Goal: Task Accomplishment & Management: Manage account settings

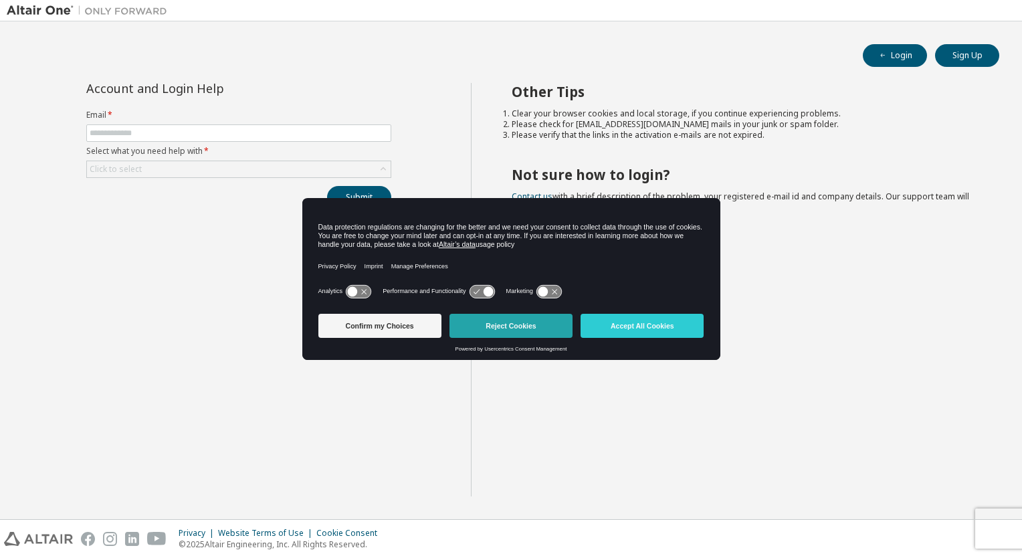
click at [481, 328] on button "Reject Cookies" at bounding box center [510, 326] width 123 height 24
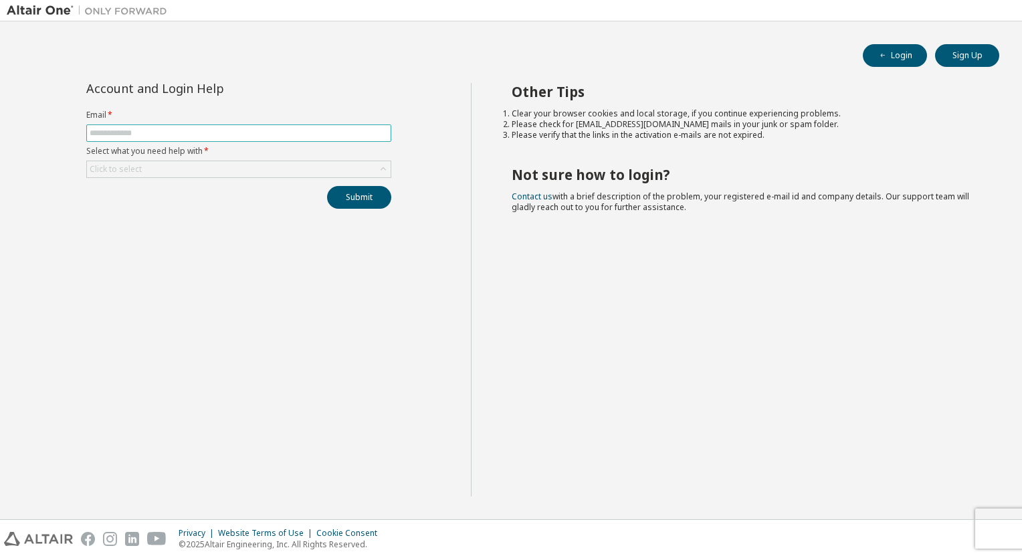
click at [224, 129] on input "text" at bounding box center [239, 133] width 298 height 11
type input "**********"
click at [219, 170] on div "Click to select" at bounding box center [239, 169] width 304 height 16
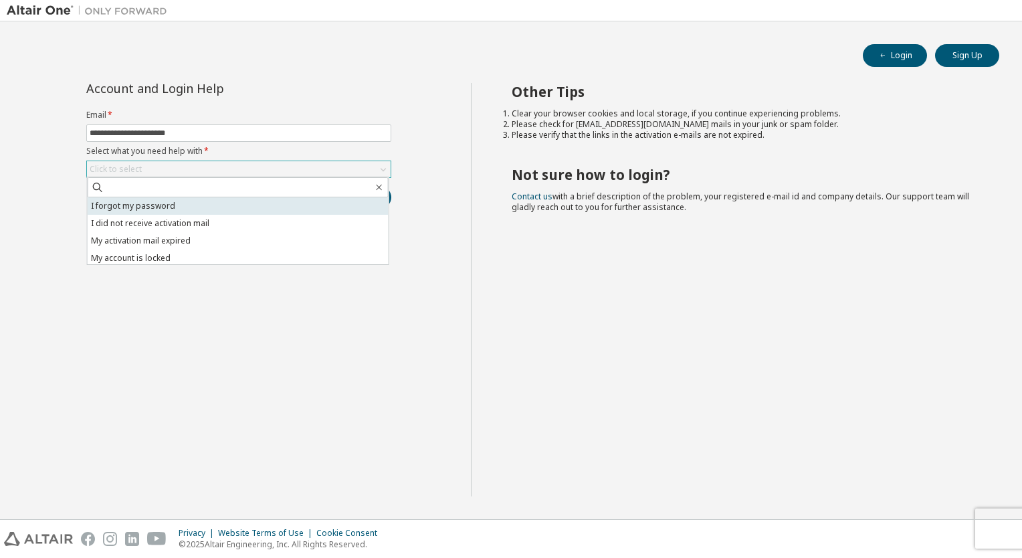
click at [206, 211] on li "I forgot my password" at bounding box center [238, 205] width 301 height 17
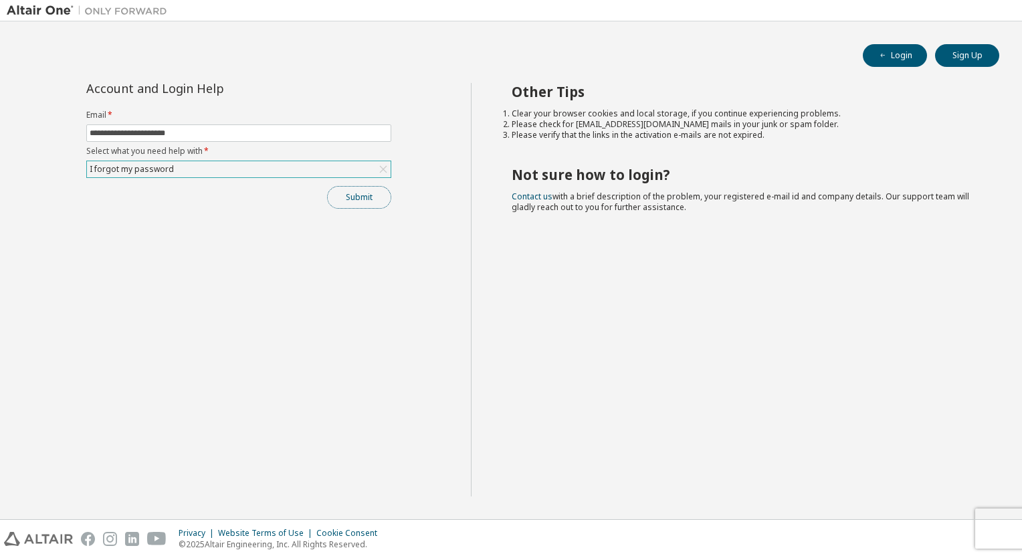
click at [357, 197] on button "Submit" at bounding box center [359, 197] width 64 height 23
